Goal: Information Seeking & Learning: Learn about a topic

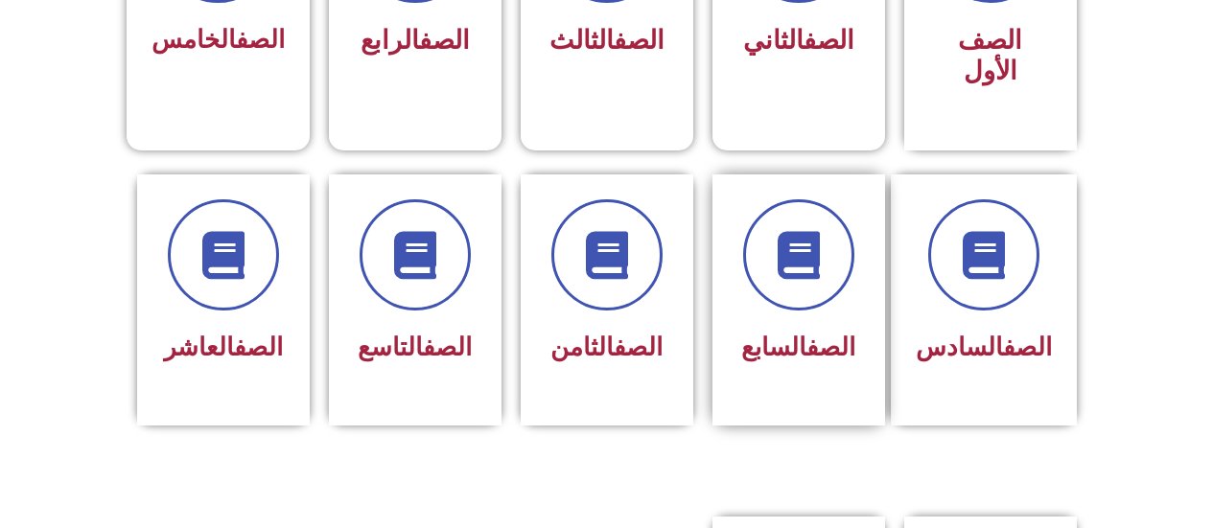
scroll to position [575, 0]
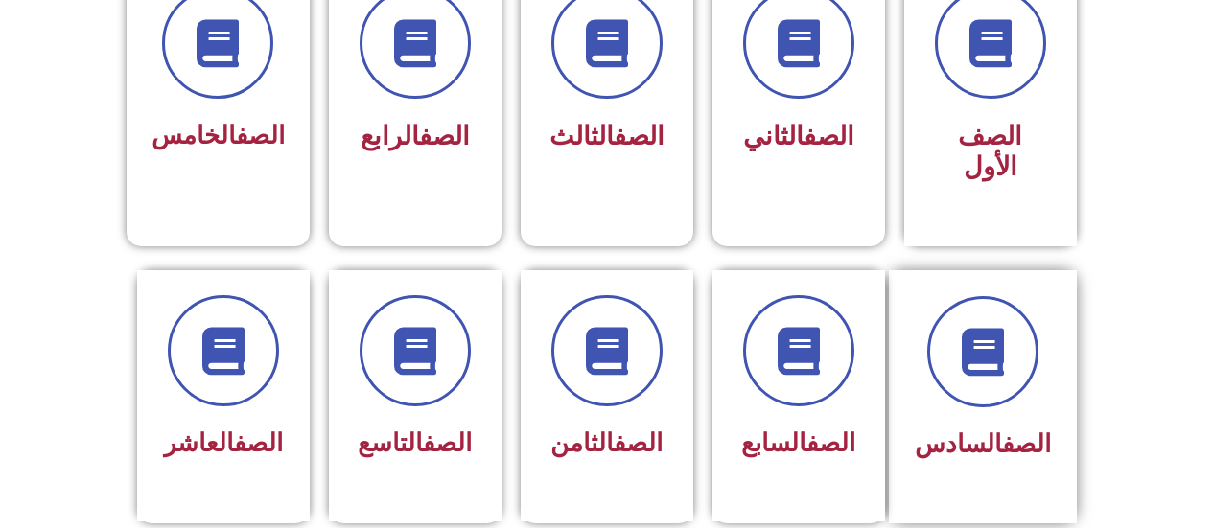
click at [951, 361] on div at bounding box center [982, 351] width 136 height 111
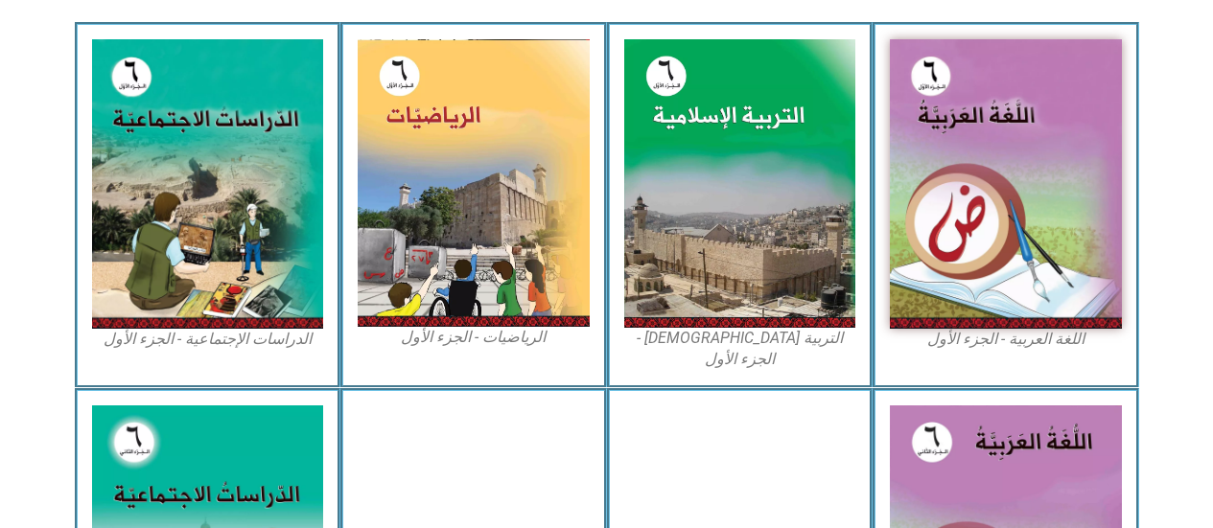
scroll to position [671, 0]
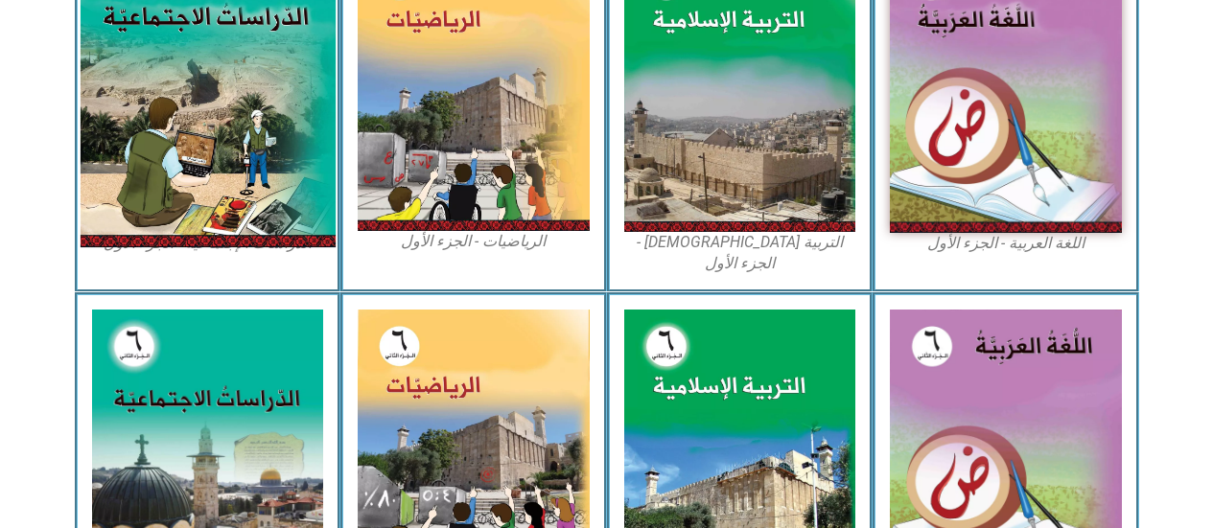
click at [274, 95] on img at bounding box center [207, 88] width 255 height 318
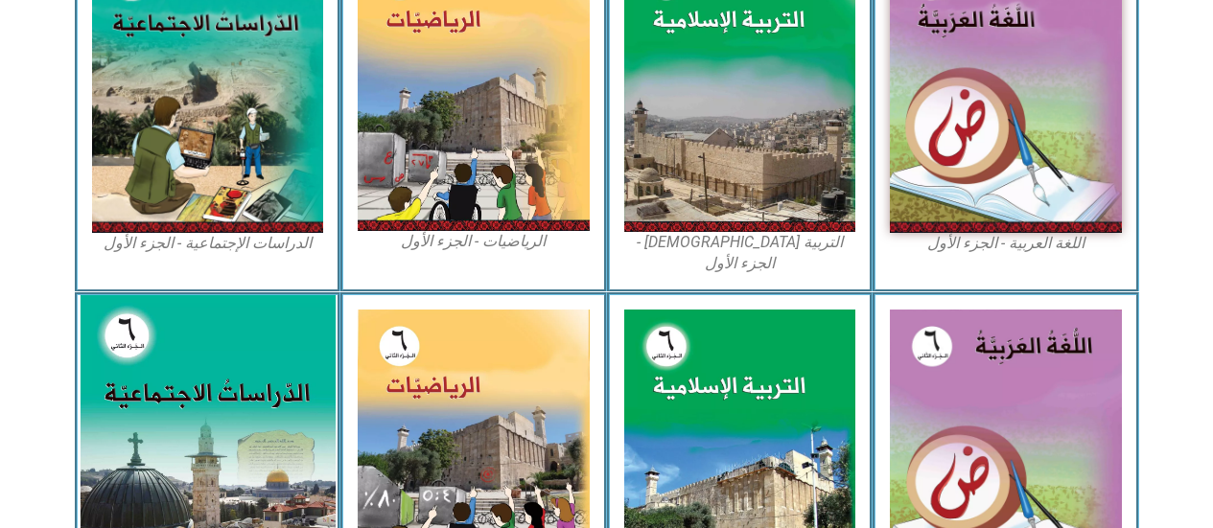
click at [251, 460] on img at bounding box center [207, 454] width 255 height 318
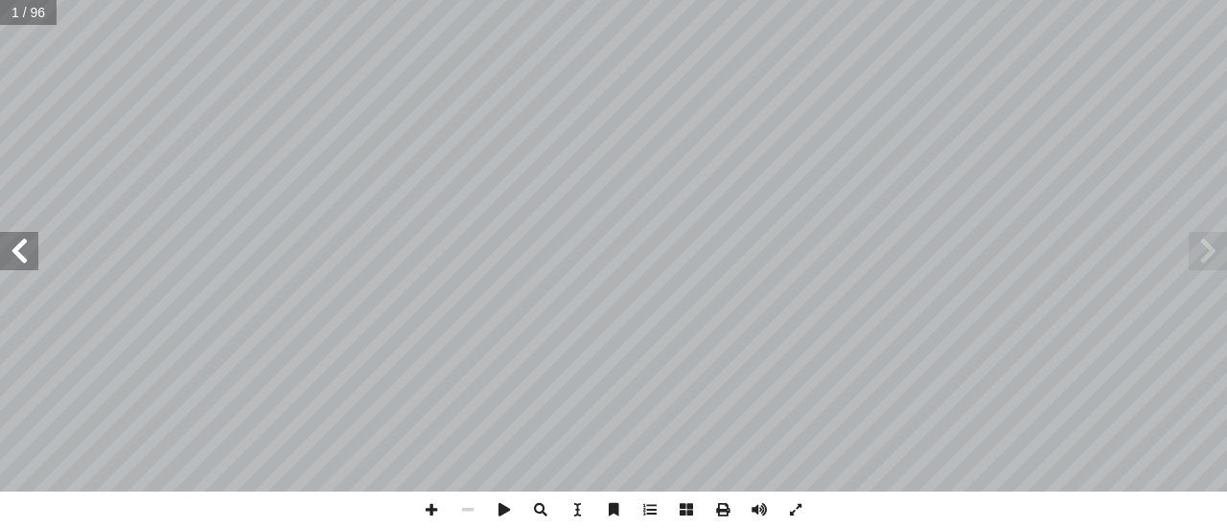
click at [27, 229] on div "ُ ة ّ الاجتماعي ُ راسات ّ الد ليف: أ ا فريق الت ) ً قا ّ أ. [PERSON_NAME] (منس …" at bounding box center [613, 246] width 1227 height 492
click at [12, 244] on span at bounding box center [19, 251] width 38 height 38
click at [11, 241] on span at bounding box center [19, 251] width 38 height 38
click at [10, 239] on span at bounding box center [19, 251] width 38 height 38
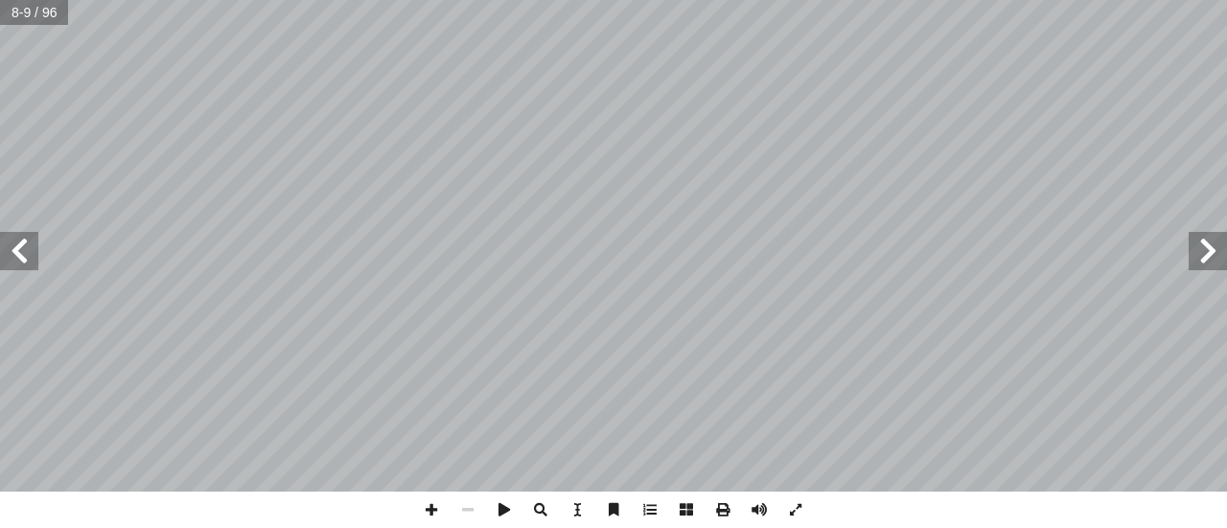
drag, startPoint x: 0, startPoint y: 252, endPoint x: 0, endPoint y: 264, distance: 11.5
click at [0, 264] on span at bounding box center [19, 251] width 38 height 38
click at [30, 251] on span at bounding box center [19, 251] width 38 height 38
click at [35, 267] on span at bounding box center [19, 251] width 38 height 38
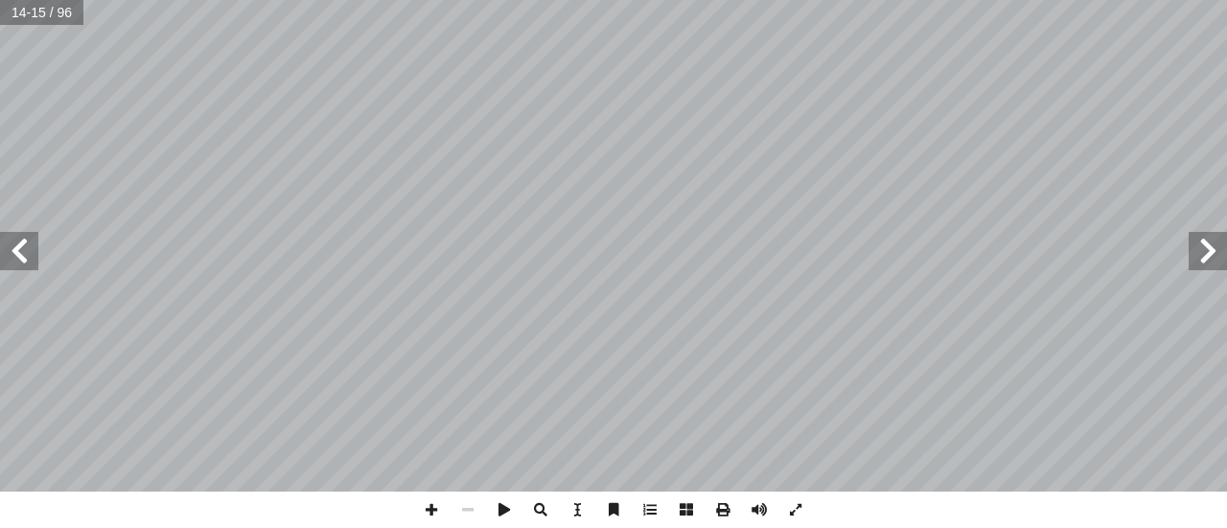
click at [27, 243] on span at bounding box center [19, 251] width 38 height 38
click at [32, 233] on span at bounding box center [19, 251] width 38 height 38
click at [6, 235] on span at bounding box center [19, 251] width 38 height 38
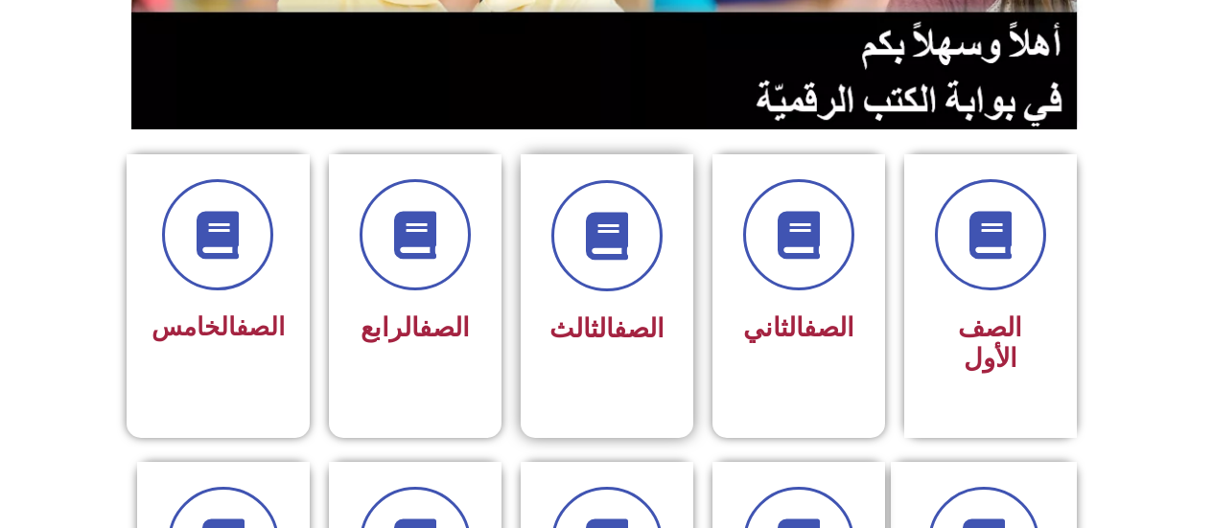
scroll to position [479, 0]
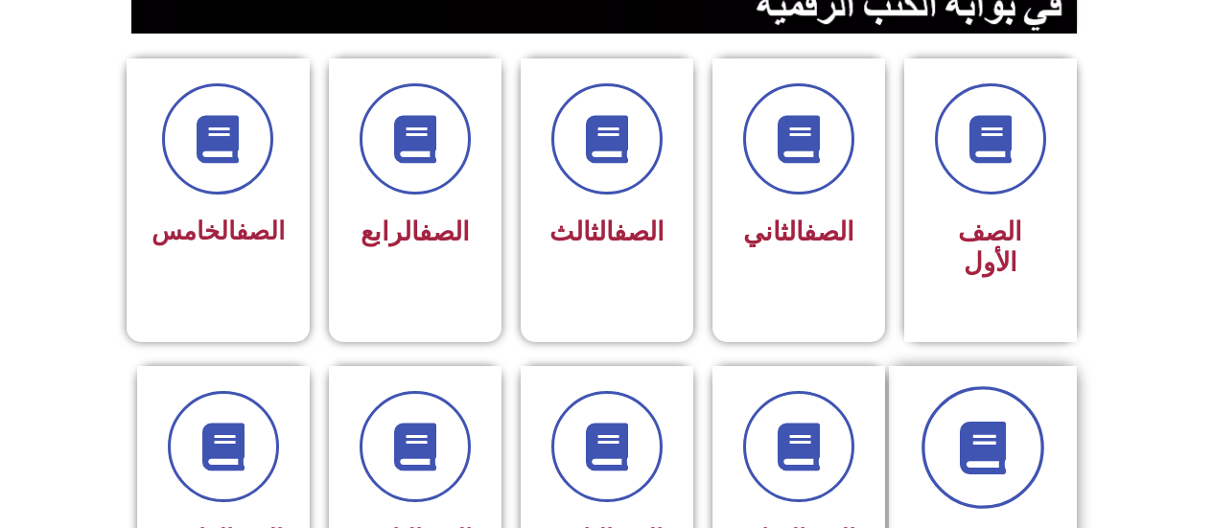
drag, startPoint x: 991, startPoint y: 421, endPoint x: 996, endPoint y: 400, distance: 21.6
click at [994, 421] on icon at bounding box center [982, 447] width 53 height 53
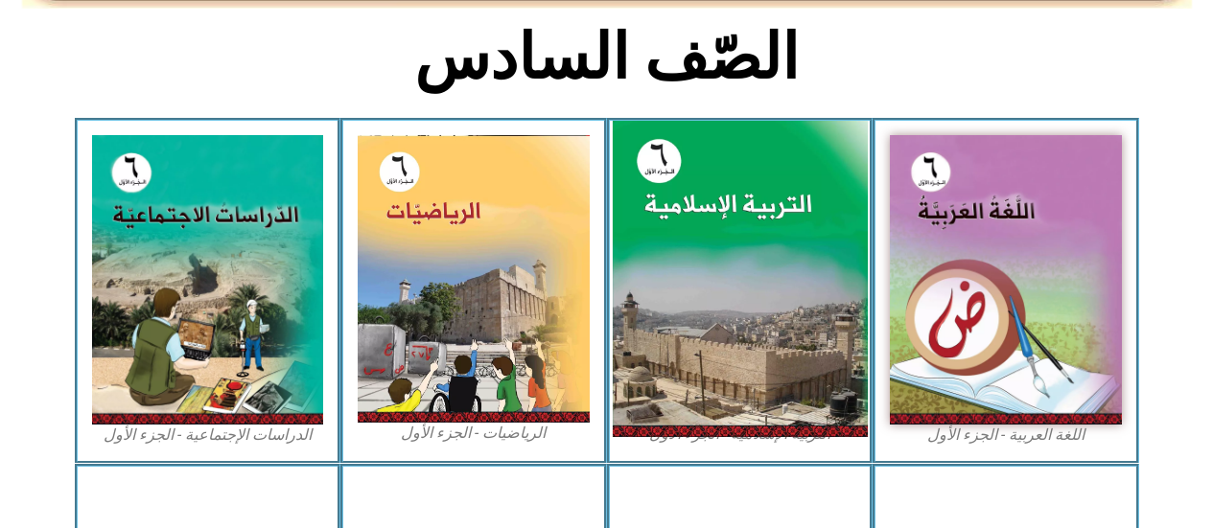
scroll to position [671, 0]
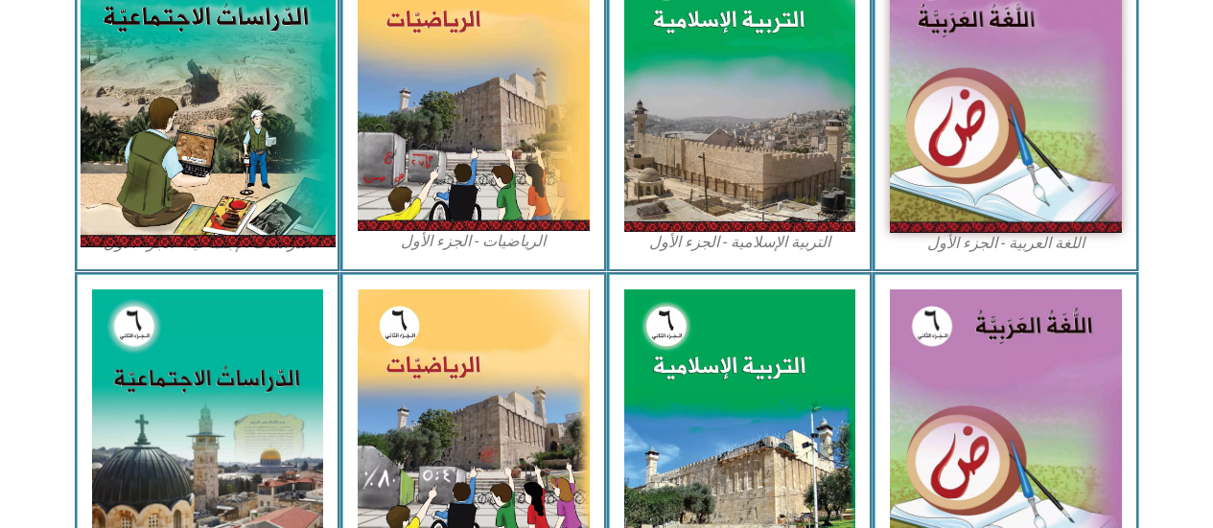
click at [169, 161] on img at bounding box center [207, 88] width 255 height 318
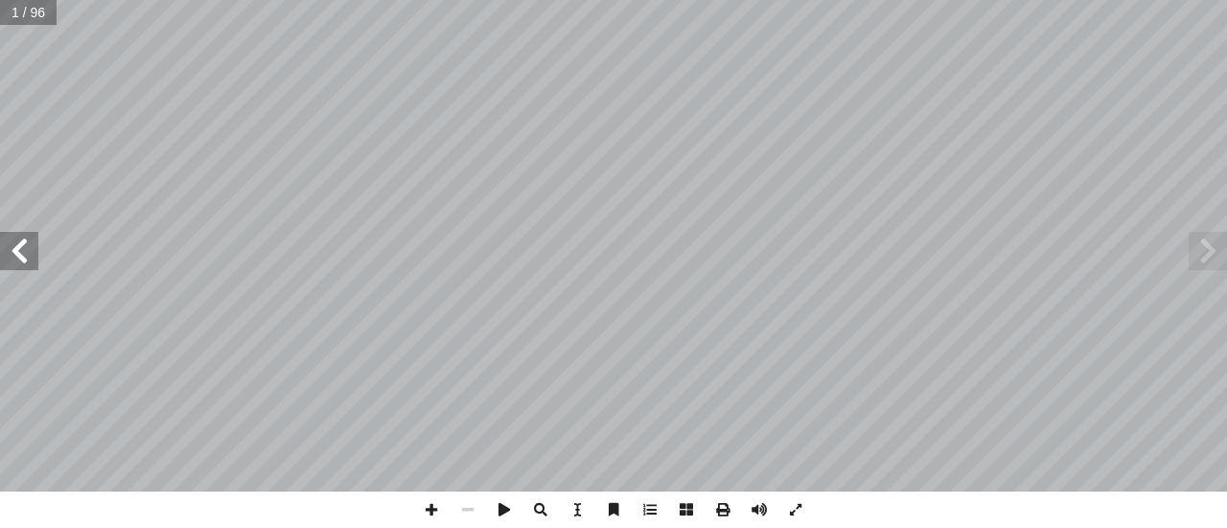
click at [12, 241] on span at bounding box center [19, 251] width 38 height 38
click at [10, 241] on span at bounding box center [19, 251] width 38 height 38
click at [10, 240] on span at bounding box center [19, 251] width 38 height 38
click at [27, 242] on span at bounding box center [19, 251] width 38 height 38
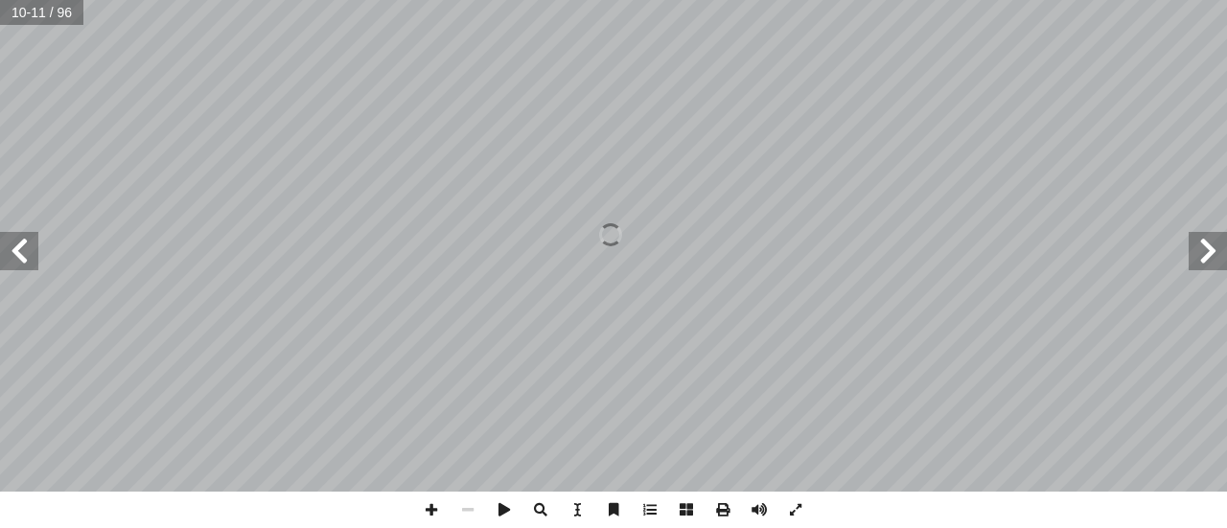
drag, startPoint x: 27, startPoint y: 242, endPoint x: 15, endPoint y: 246, distance: 12.5
click at [26, 242] on span at bounding box center [19, 251] width 38 height 38
click at [14, 246] on span at bounding box center [19, 251] width 38 height 38
click at [15, 250] on span at bounding box center [19, 251] width 38 height 38
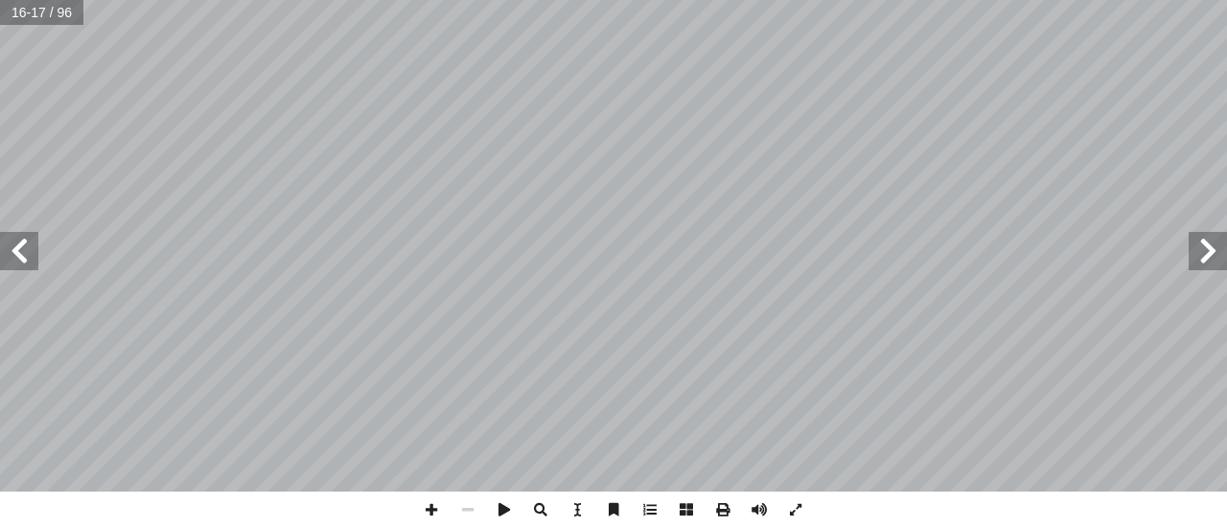
click at [22, 241] on span at bounding box center [19, 251] width 38 height 38
click at [435, 500] on span at bounding box center [431, 510] width 36 height 36
click at [0, 242] on span at bounding box center [19, 251] width 38 height 38
click at [425, 498] on span at bounding box center [431, 510] width 36 height 36
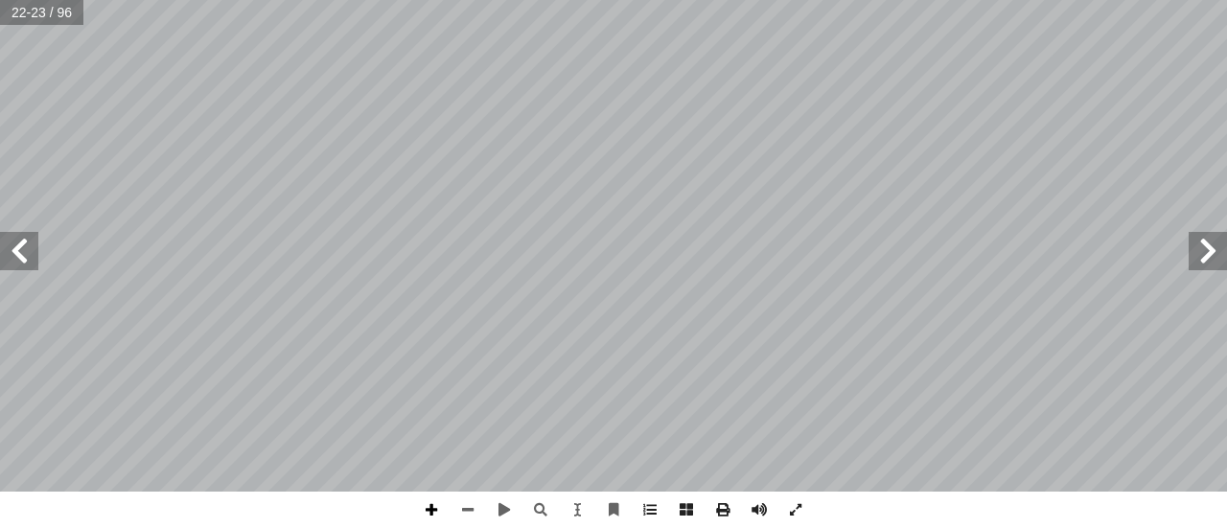
click at [425, 498] on span at bounding box center [431, 510] width 36 height 36
drag, startPoint x: 468, startPoint y: 503, endPoint x: 461, endPoint y: 517, distance: 15.0
click at [466, 507] on span at bounding box center [468, 510] width 36 height 36
click at [424, 510] on span at bounding box center [431, 510] width 36 height 36
click at [25, 239] on span at bounding box center [19, 251] width 38 height 38
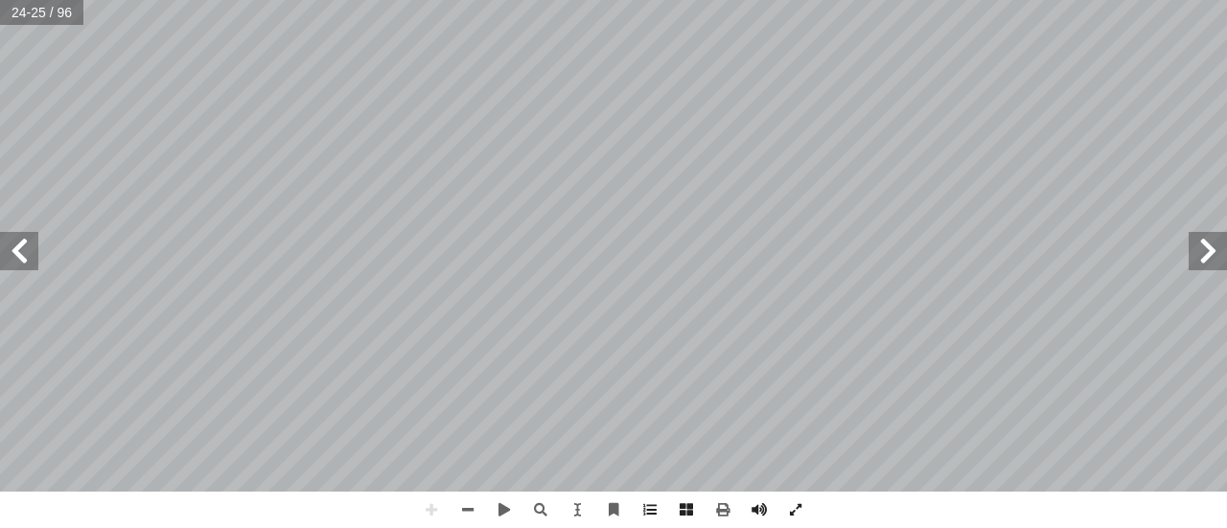
click at [1206, 251] on span at bounding box center [1208, 251] width 38 height 38
click at [474, 502] on span at bounding box center [468, 510] width 36 height 36
click at [467, 502] on span at bounding box center [468, 510] width 36 height 36
click at [12, 243] on span at bounding box center [19, 251] width 38 height 38
click at [430, 511] on span at bounding box center [431, 510] width 36 height 36
